Goal: Task Accomplishment & Management: Manage account settings

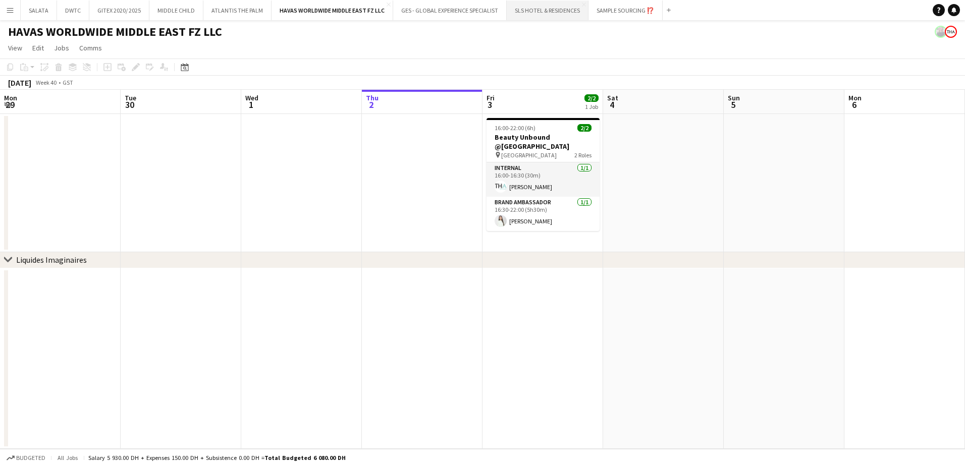
scroll to position [0, 241]
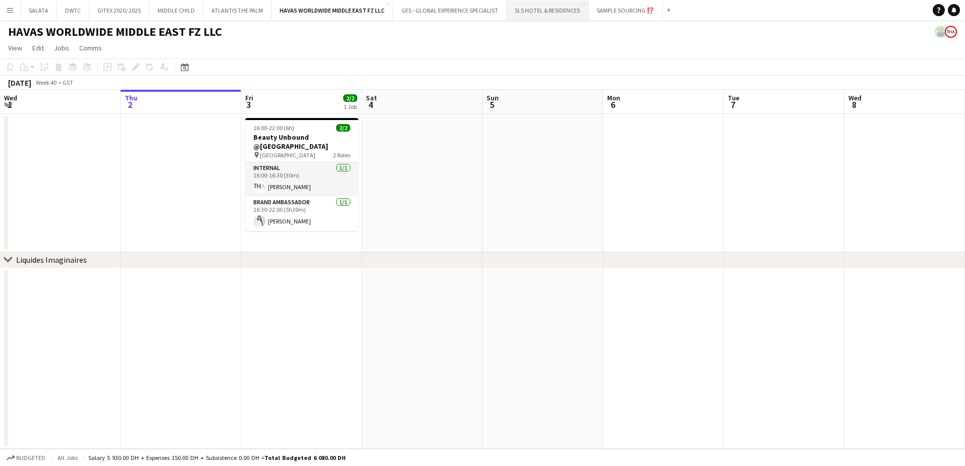
click at [551, 11] on button "SLS HOTEL & RESIDENCES Close" at bounding box center [548, 11] width 82 height 20
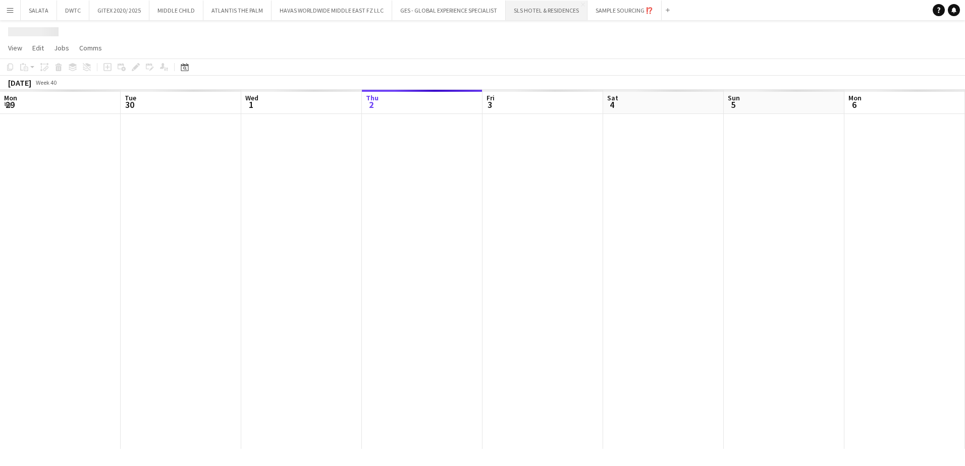
scroll to position [0, 241]
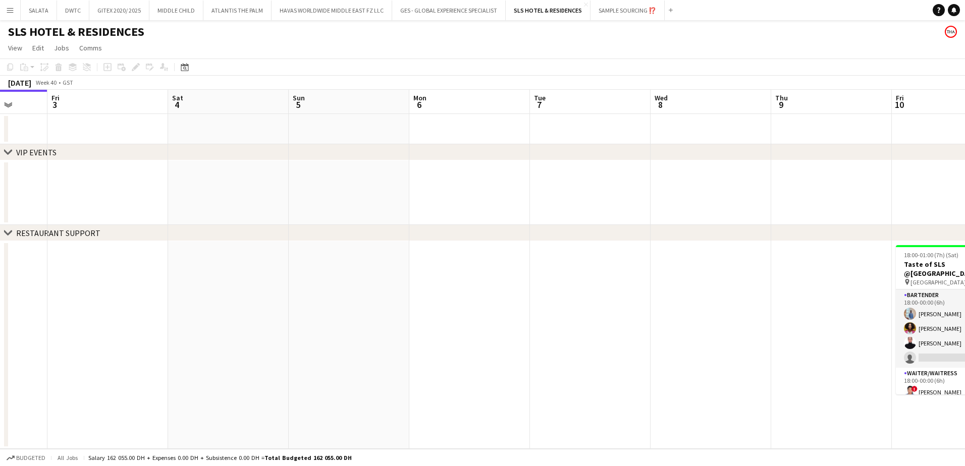
click at [601, 328] on app-calendar-viewport "Tue 30 Wed 1 Thu 2 Fri 3 Sat 4 Sun 5 Mon 6 Tue 7 Wed 8 Thu 9 Fri 10 14/15 1 Job…" at bounding box center [482, 269] width 965 height 359
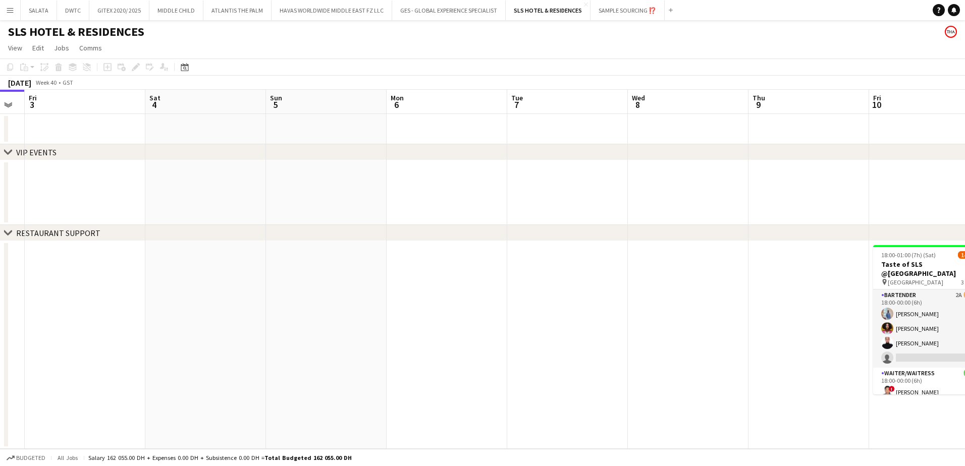
drag, startPoint x: 746, startPoint y: 334, endPoint x: 439, endPoint y: 333, distance: 306.8
click at [439, 333] on app-calendar-viewport "Tue 30 Wed 1 Thu 2 Fri 3 Sat 4 Sun 5 Mon 6 Tue 7 Wed 8 Thu 9 Fri 10 14/15 1 Job…" at bounding box center [482, 269] width 965 height 359
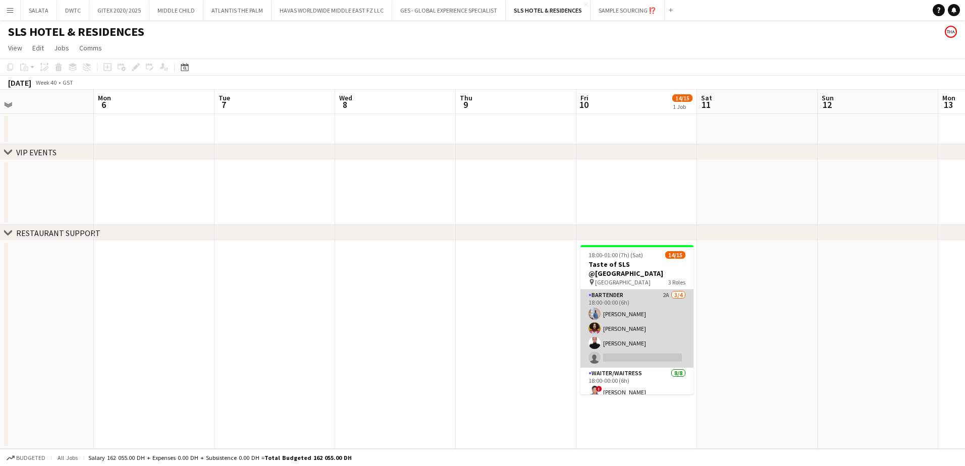
click at [665, 317] on app-card-role "Bartender 2A [DATE] 18:00-00:00 (6h) [PERSON_NAME] [PERSON_NAME] [PERSON_NAME] …" at bounding box center [636, 329] width 113 height 78
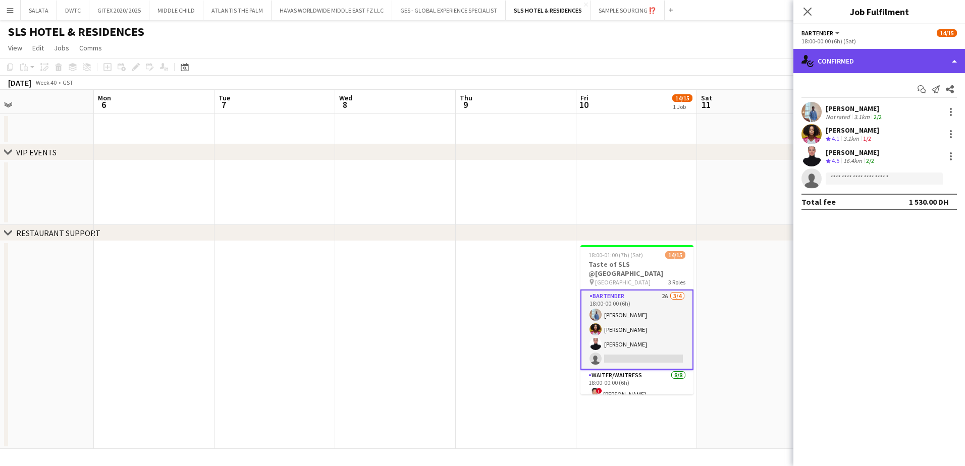
click at [834, 65] on div "single-neutral-actions-check-2 Confirmed" at bounding box center [879, 61] width 172 height 24
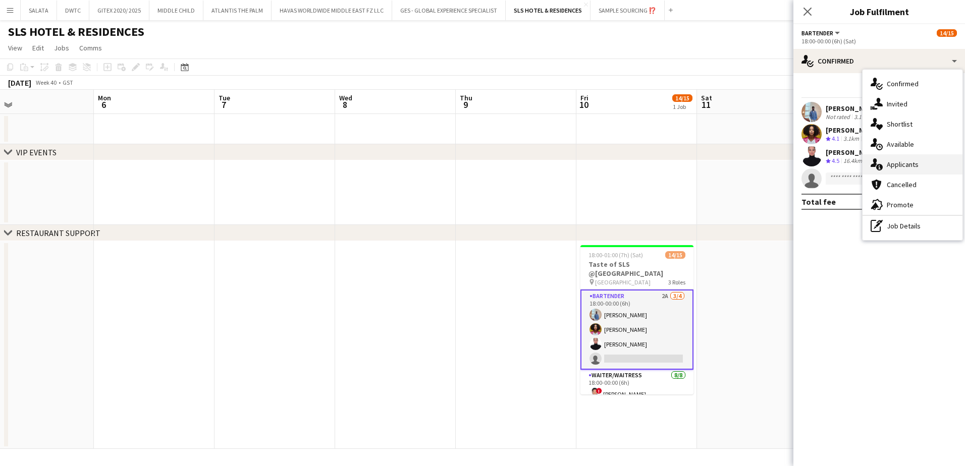
click at [908, 159] on div "single-neutral-actions-information Applicants" at bounding box center [912, 164] width 100 height 20
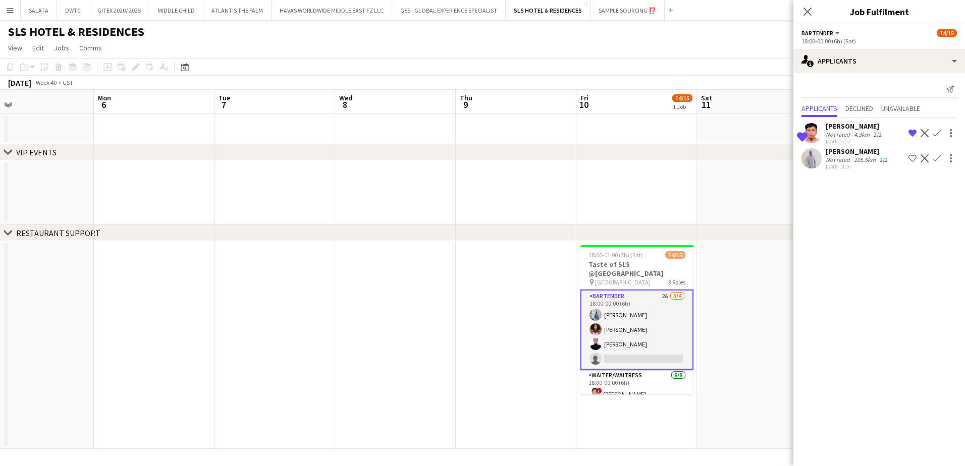
click at [813, 157] on app-user-avatar at bounding box center [811, 158] width 20 height 20
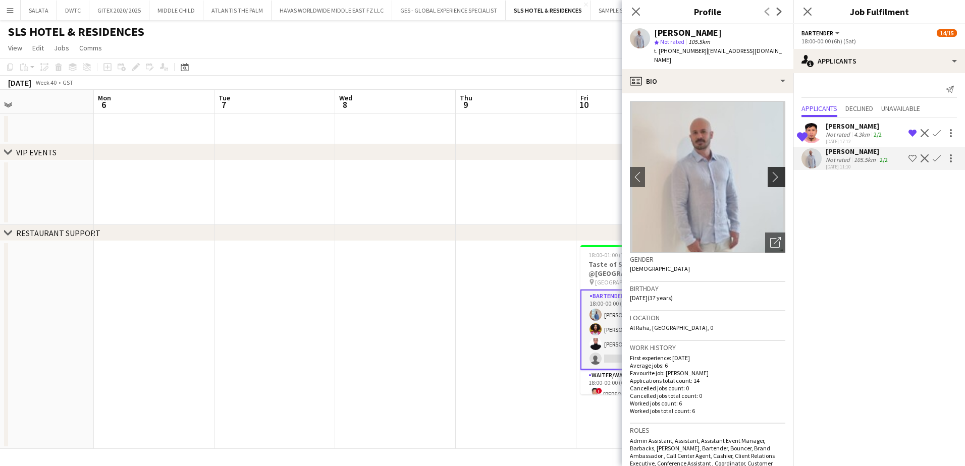
click at [771, 172] on app-icon "chevron-right" at bounding box center [778, 177] width 16 height 11
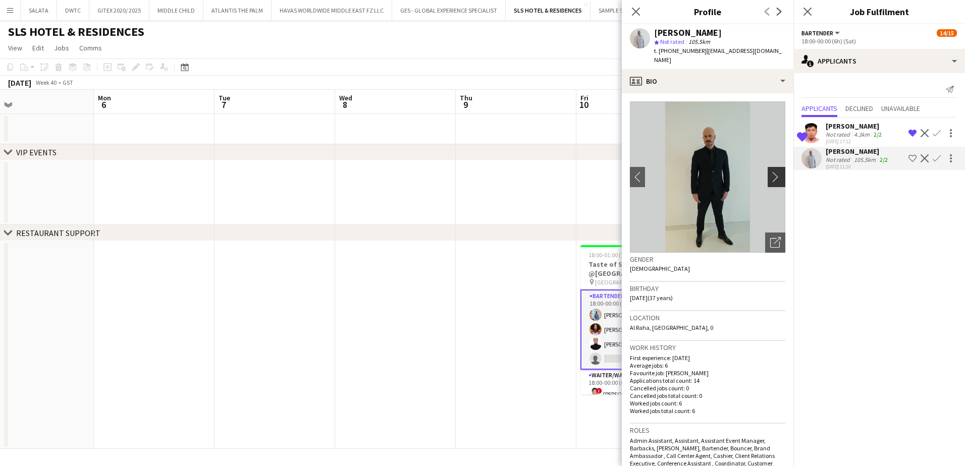
click at [772, 172] on app-icon "chevron-right" at bounding box center [778, 177] width 16 height 11
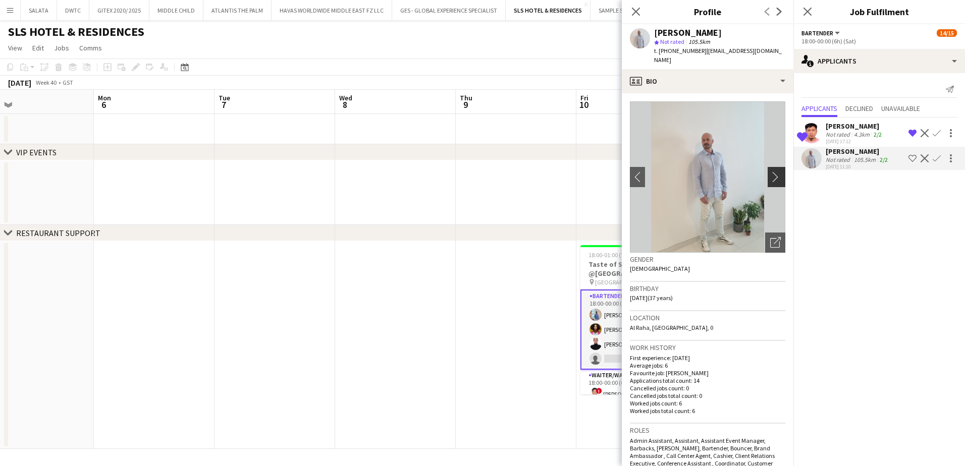
click at [772, 172] on app-icon "chevron-right" at bounding box center [778, 177] width 16 height 11
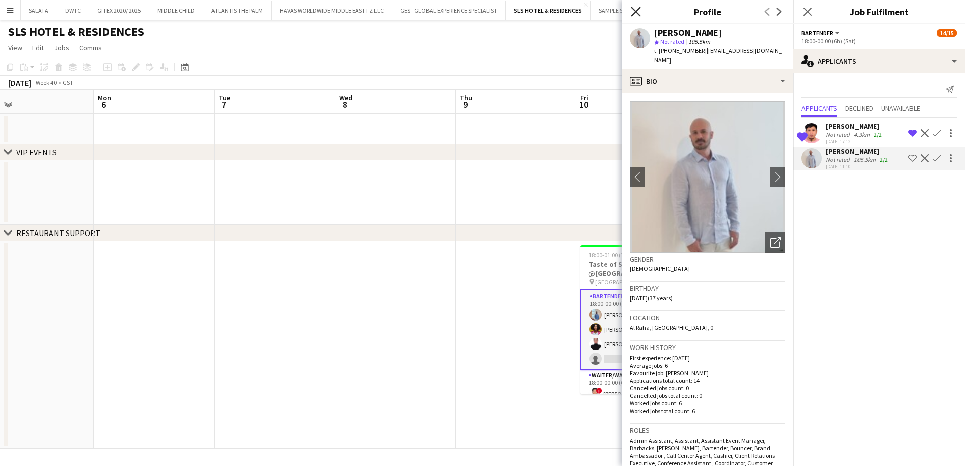
click at [640, 12] on icon "Close pop-in" at bounding box center [636, 12] width 10 height 10
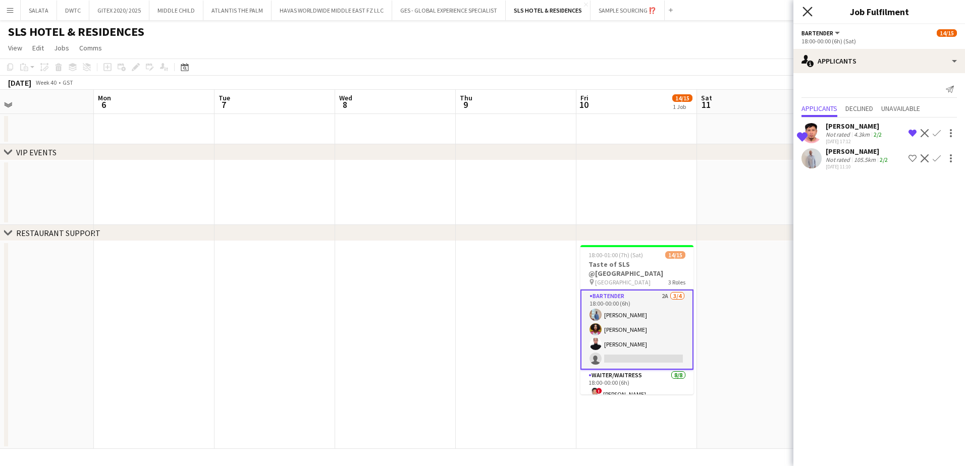
click at [811, 15] on icon at bounding box center [807, 12] width 10 height 10
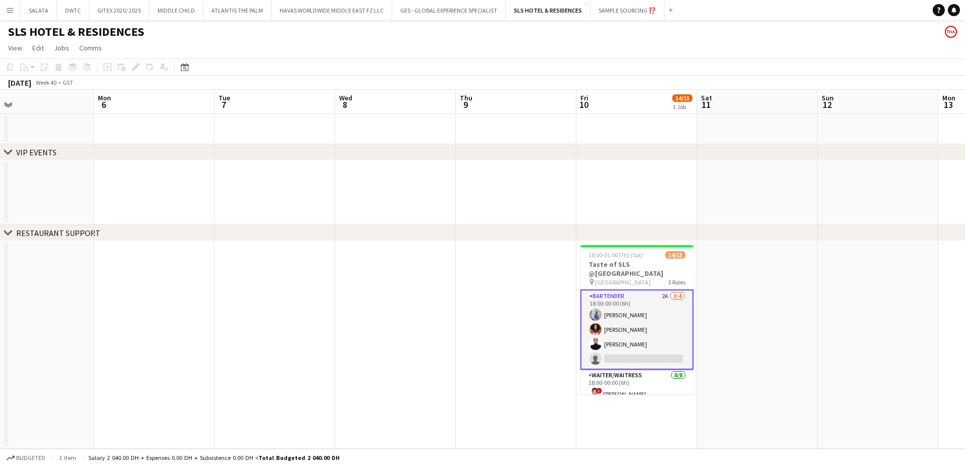
click at [641, 171] on app-date-cell at bounding box center [636, 192] width 121 height 65
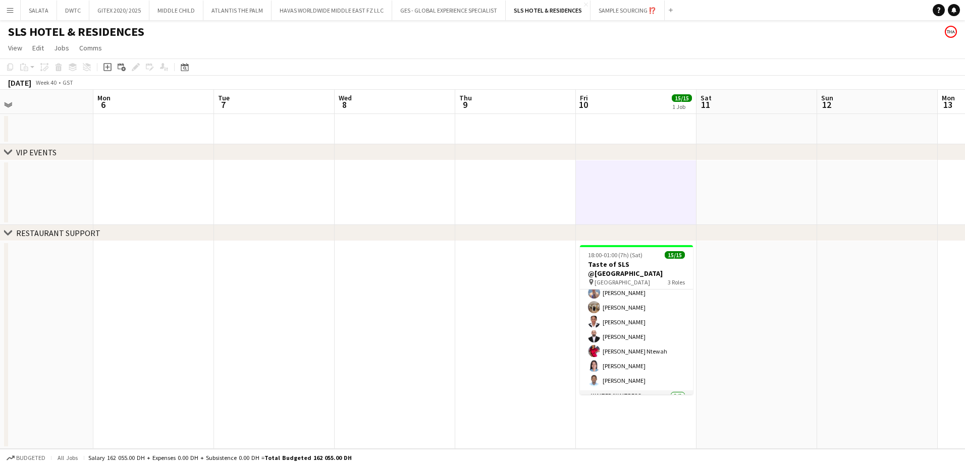
scroll to position [164, 0]
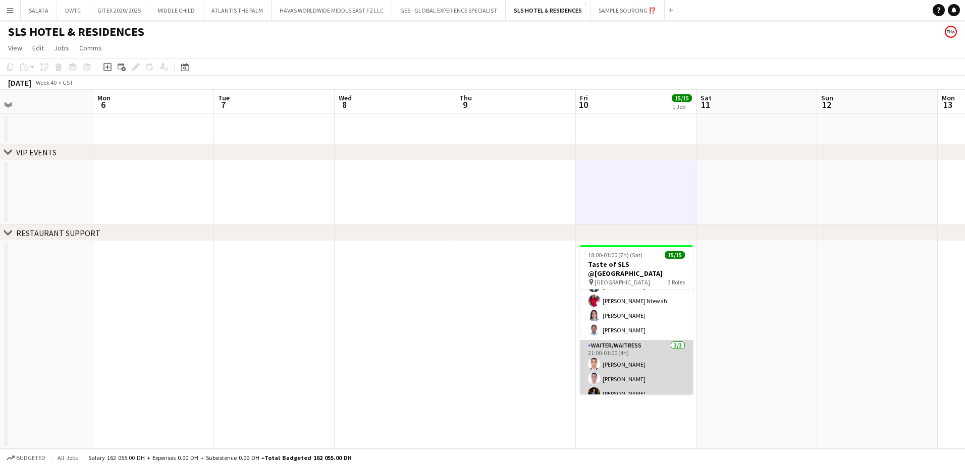
click at [592, 388] on app-user-avatar at bounding box center [594, 394] width 12 height 12
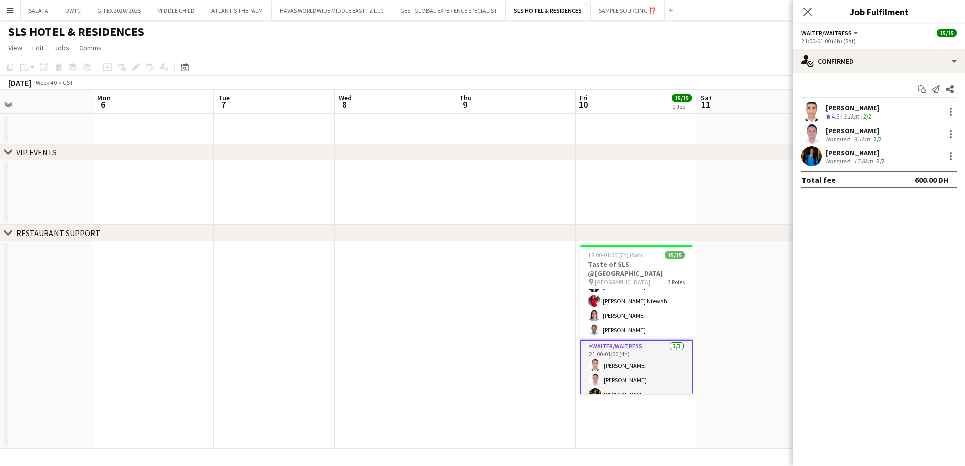
click at [812, 152] on app-user-avatar at bounding box center [811, 156] width 20 height 20
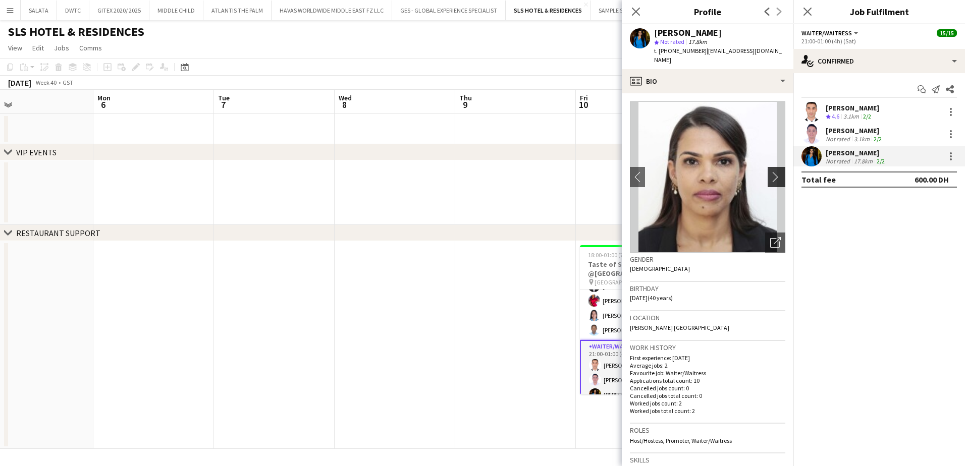
click at [770, 172] on app-icon "chevron-right" at bounding box center [778, 177] width 16 height 11
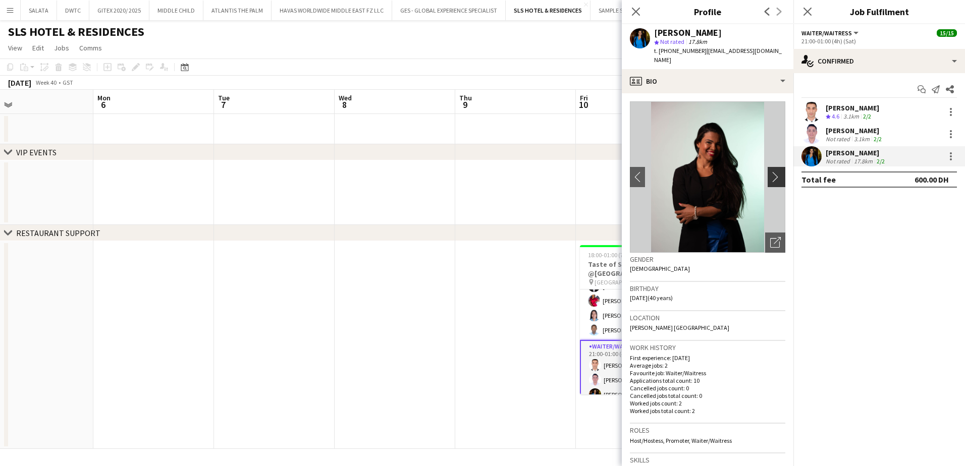
click at [770, 172] on app-icon "chevron-right" at bounding box center [778, 177] width 16 height 11
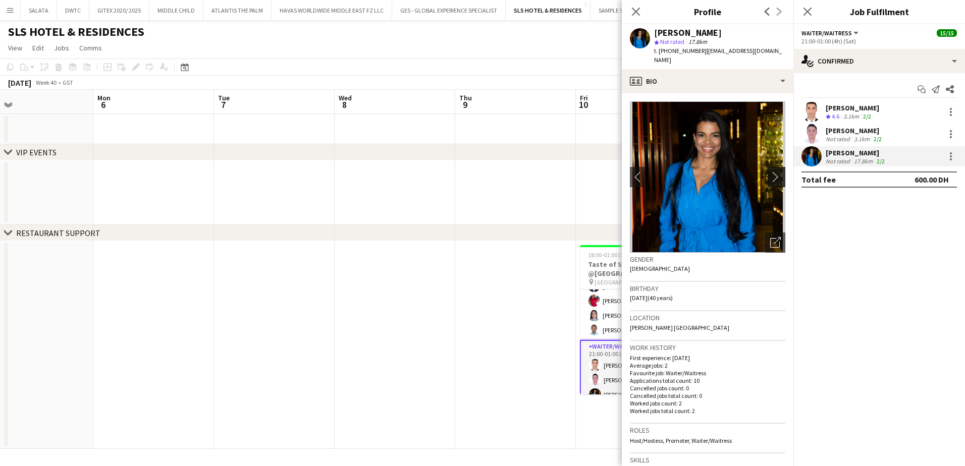
click at [770, 172] on app-icon "chevron-right" at bounding box center [778, 177] width 16 height 11
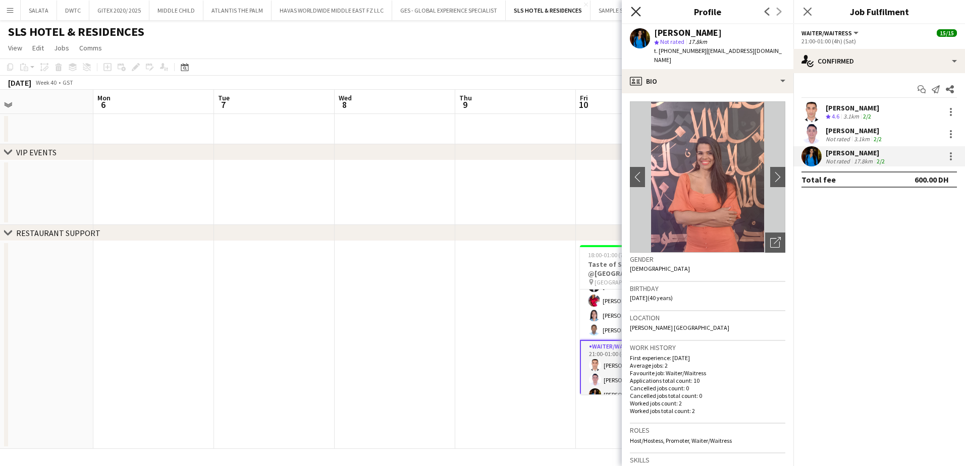
click at [636, 13] on icon "Close pop-in" at bounding box center [636, 12] width 10 height 10
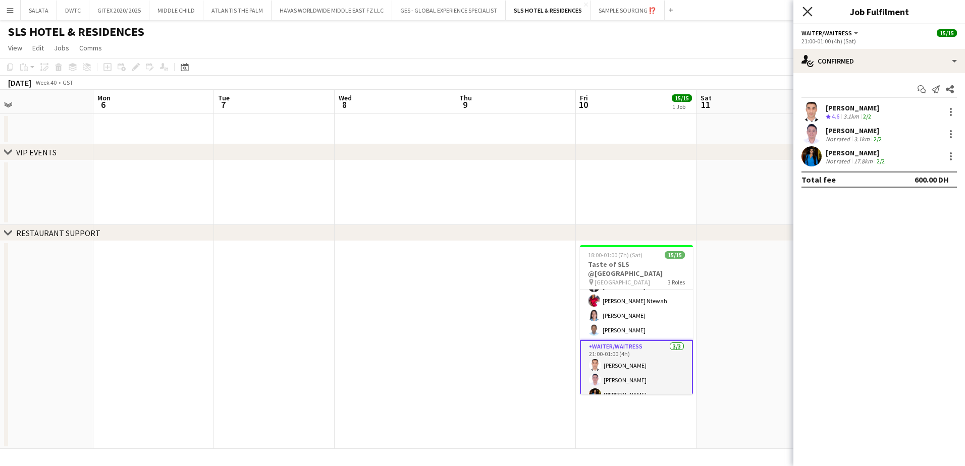
click at [808, 12] on icon at bounding box center [807, 12] width 10 height 10
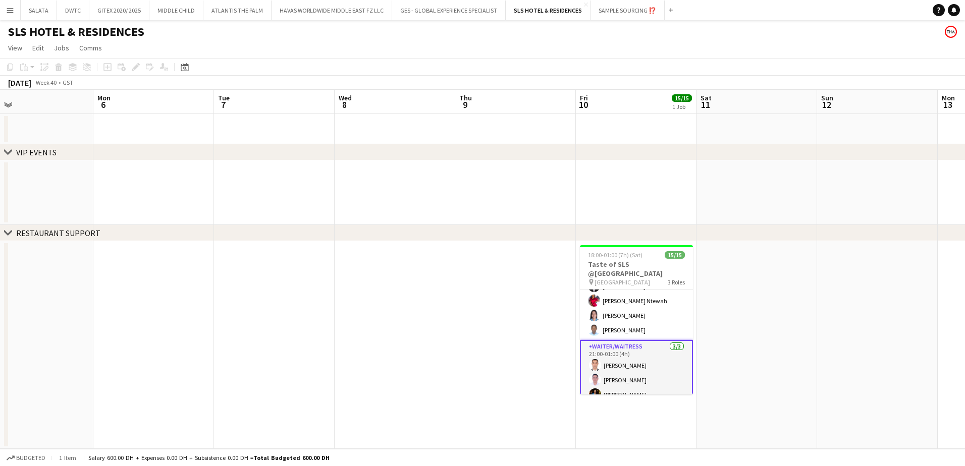
click at [642, 107] on app-board-header-date "Fri 10 15/15 1 Job" at bounding box center [636, 102] width 121 height 24
